Goal: Information Seeking & Learning: Learn about a topic

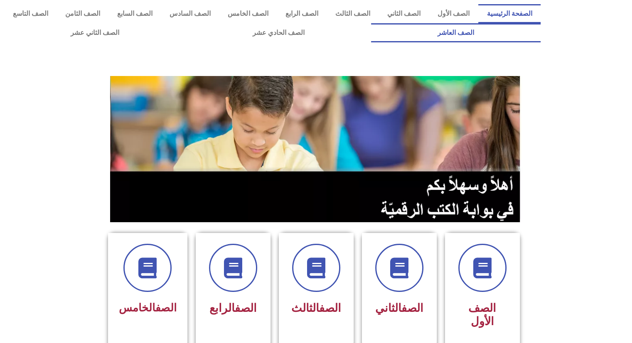
click at [371, 23] on link "الصف العاشر" at bounding box center [456, 32] width 170 height 19
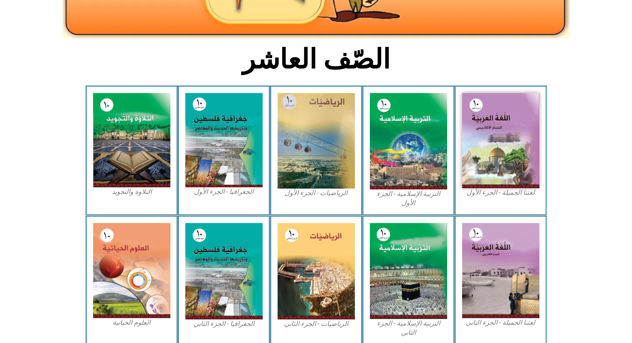
scroll to position [191, 0]
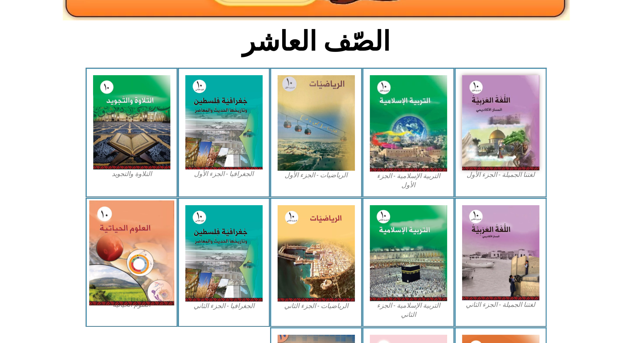
click at [140, 243] on img at bounding box center [131, 252] width 85 height 105
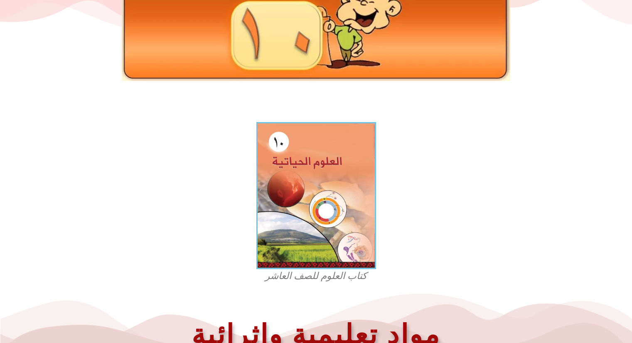
scroll to position [49, 0]
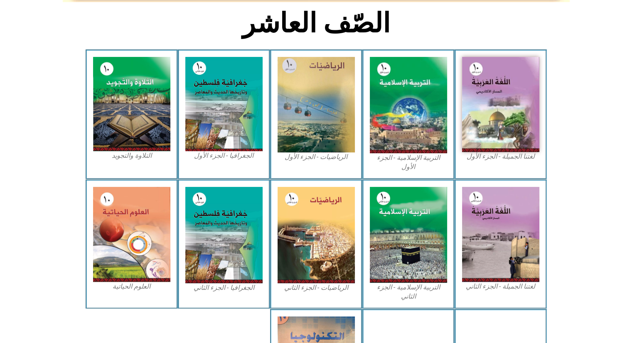
scroll to position [206, 0]
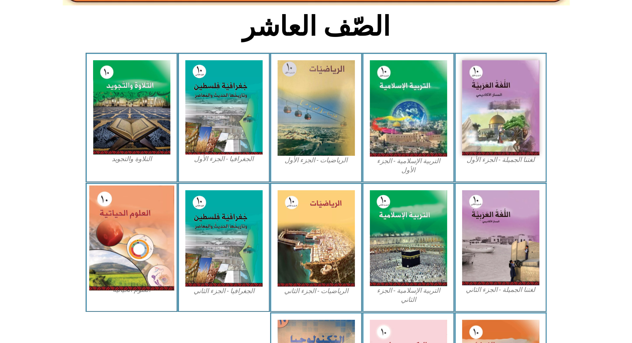
click at [138, 246] on img at bounding box center [131, 237] width 85 height 105
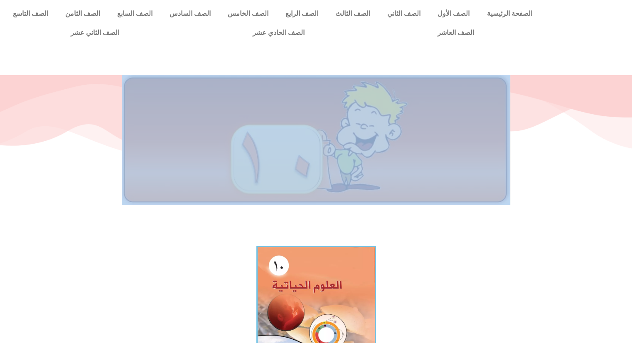
drag, startPoint x: 628, startPoint y: 225, endPoint x: 622, endPoint y: 267, distance: 42.4
click at [298, 293] on img at bounding box center [316, 319] width 120 height 147
